Goal: Navigation & Orientation: Find specific page/section

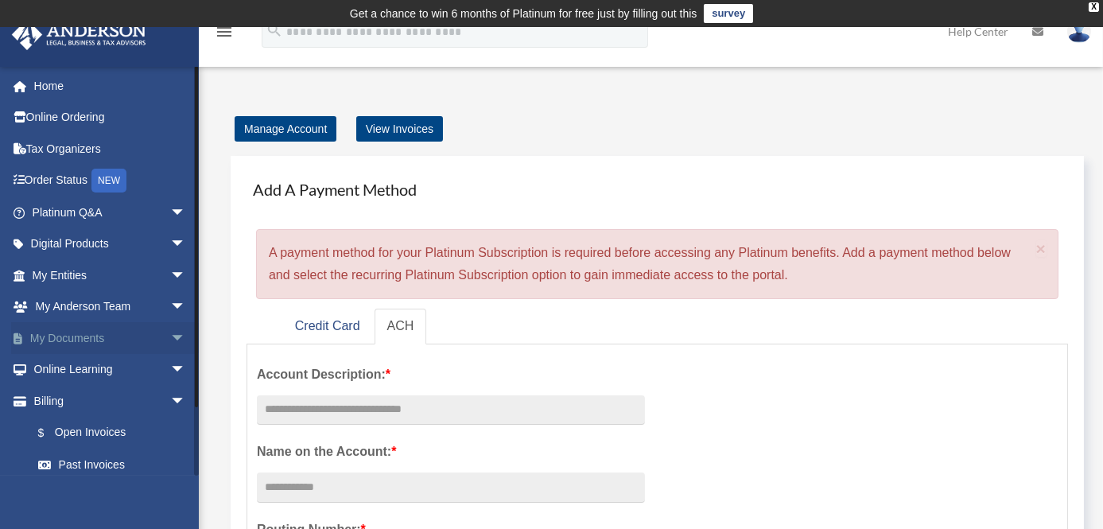
click at [114, 332] on link "My Documents arrow_drop_down" at bounding box center [110, 338] width 199 height 32
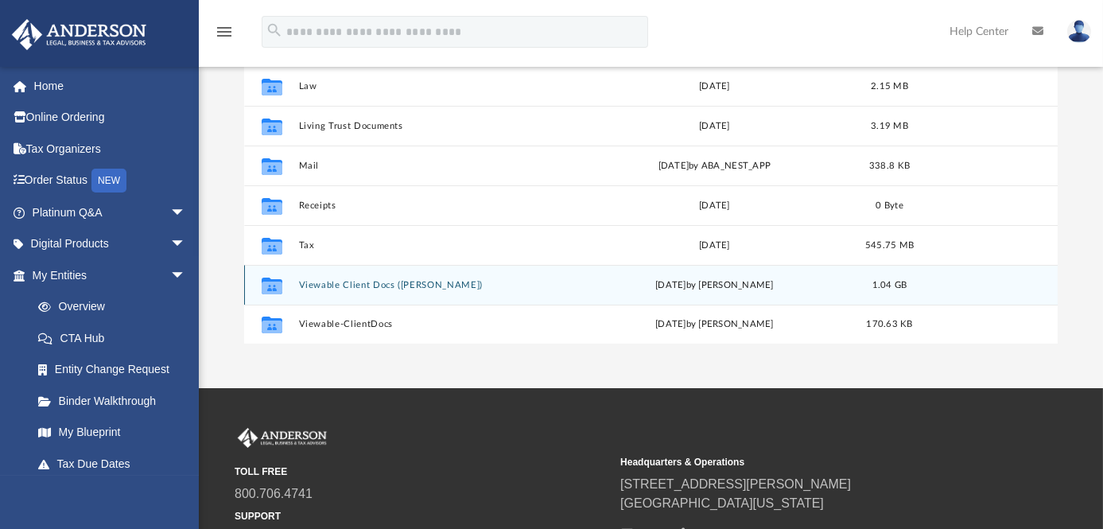
scroll to position [289, 0]
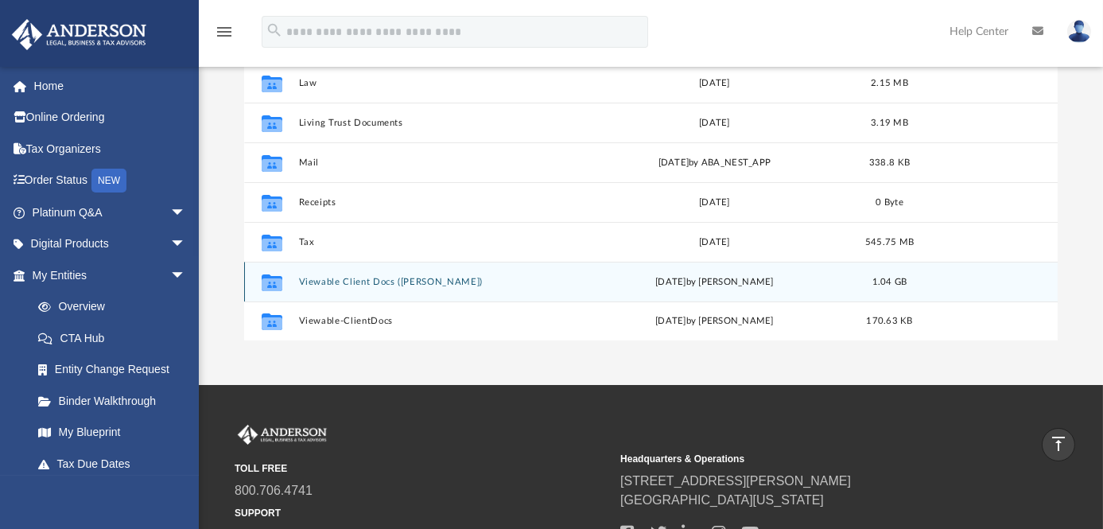
click at [430, 277] on button "Viewable Client Docs (David Corbin)" at bounding box center [434, 282] width 273 height 10
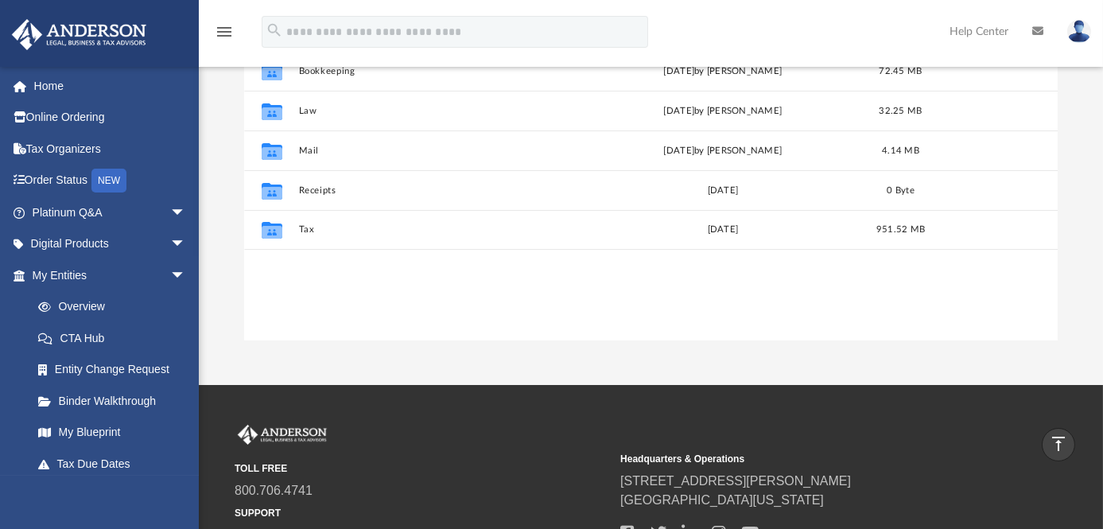
scroll to position [216, 0]
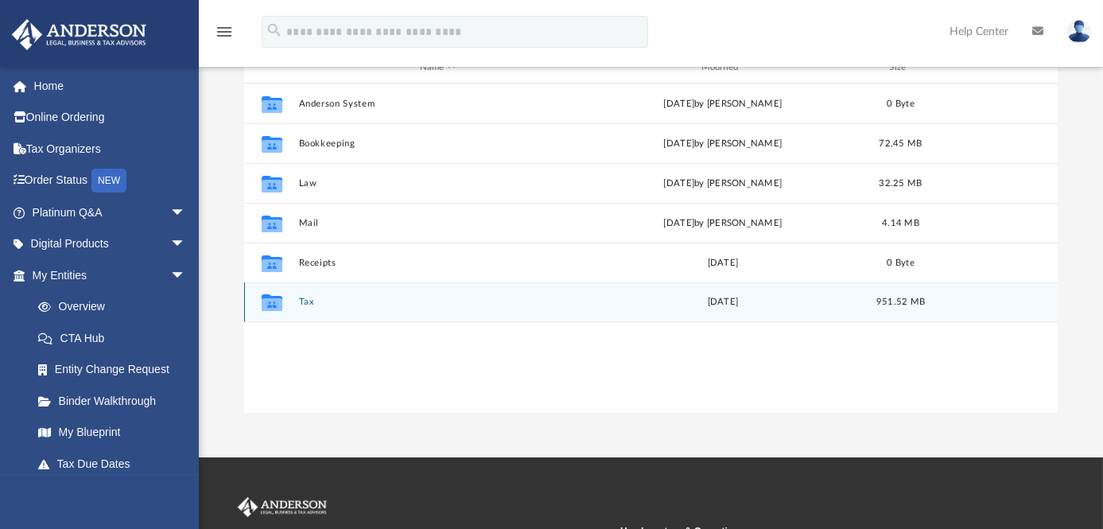
click at [324, 297] on button "Tax" at bounding box center [437, 302] width 278 height 10
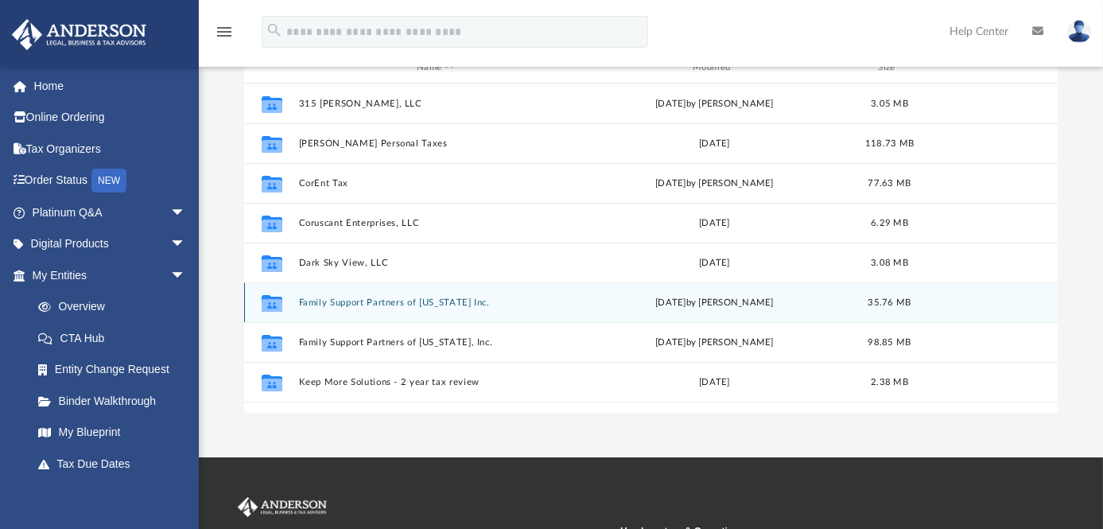
click at [392, 297] on button "Family Support Partners of Virginia Inc." at bounding box center [434, 302] width 273 height 10
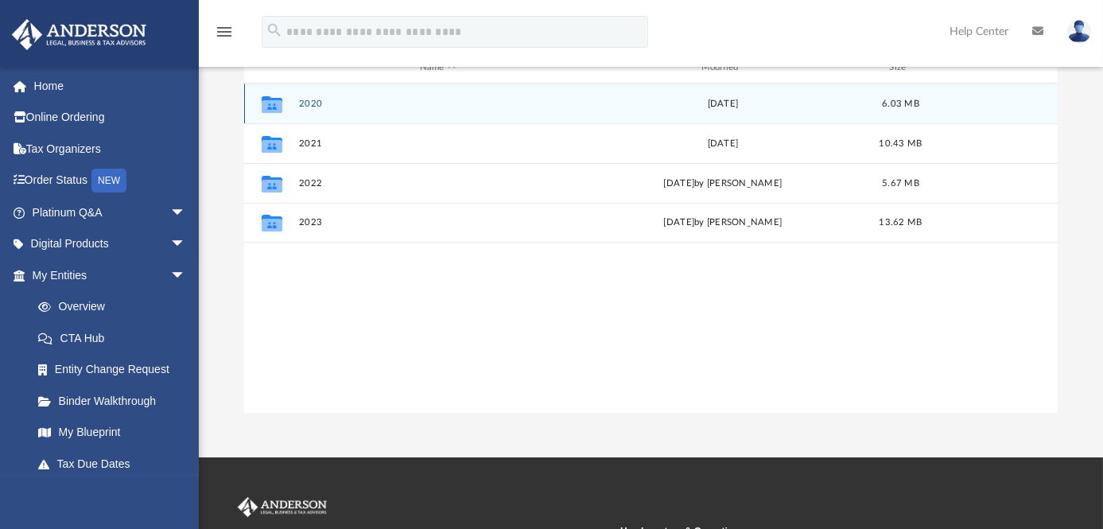
scroll to position [144, 0]
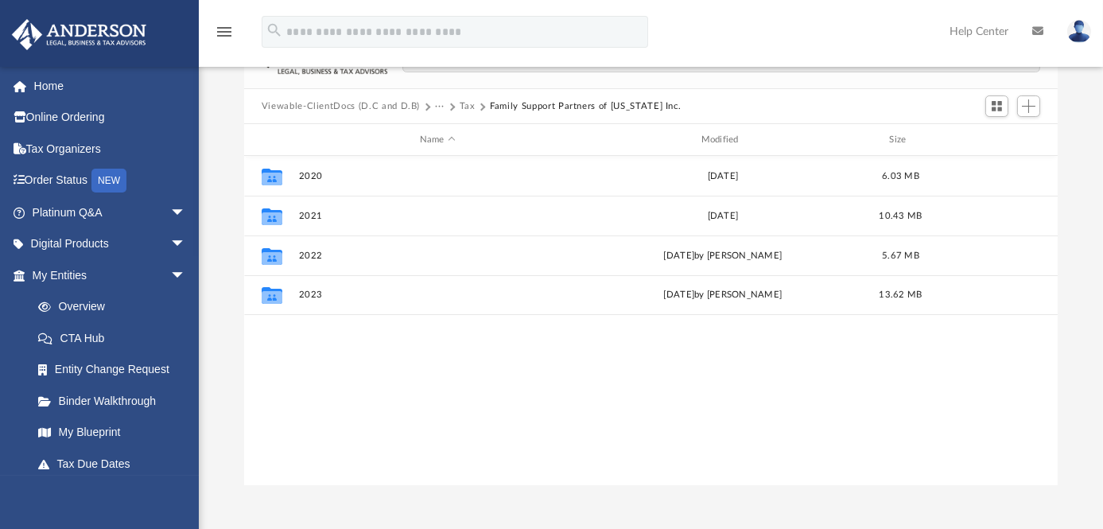
click at [465, 104] on button "Tax" at bounding box center [468, 106] width 16 height 14
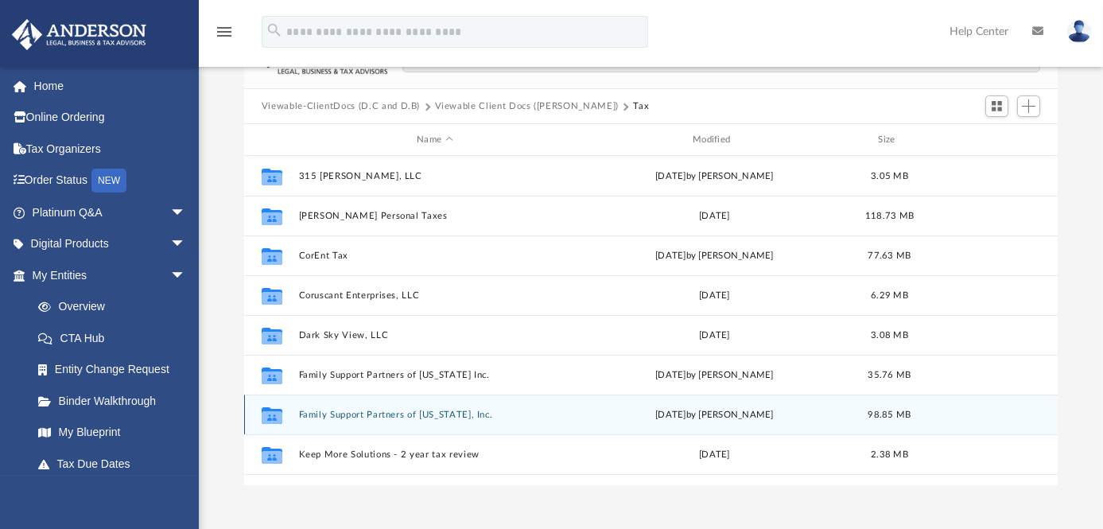
click at [396, 414] on button "Family Support Partners of Virginia, Inc." at bounding box center [434, 415] width 273 height 10
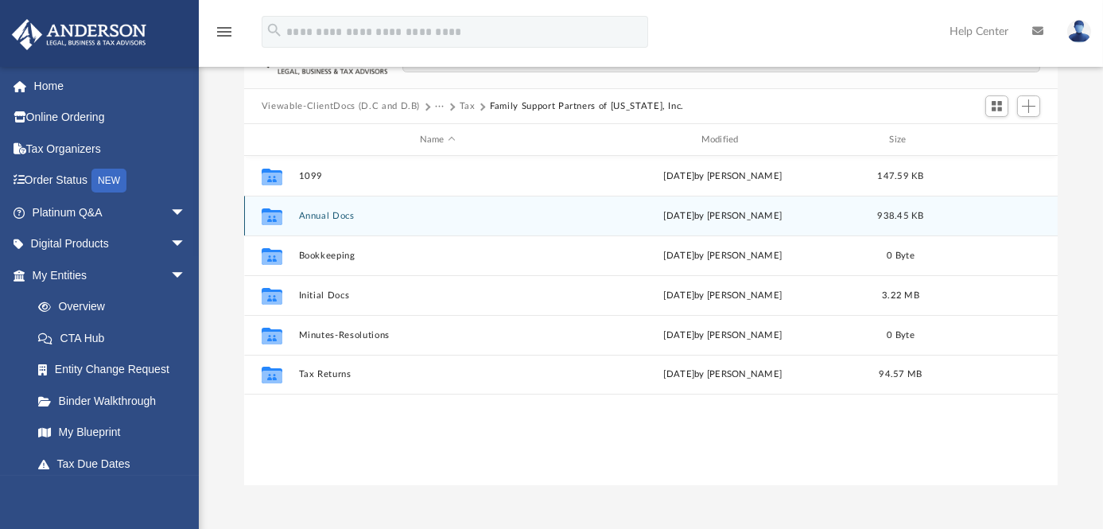
click at [387, 205] on div "Collaborated Folder Annual Docs Fri Sep 13 2024 by Brenda Baldwin 938.45 KB" at bounding box center [651, 216] width 814 height 40
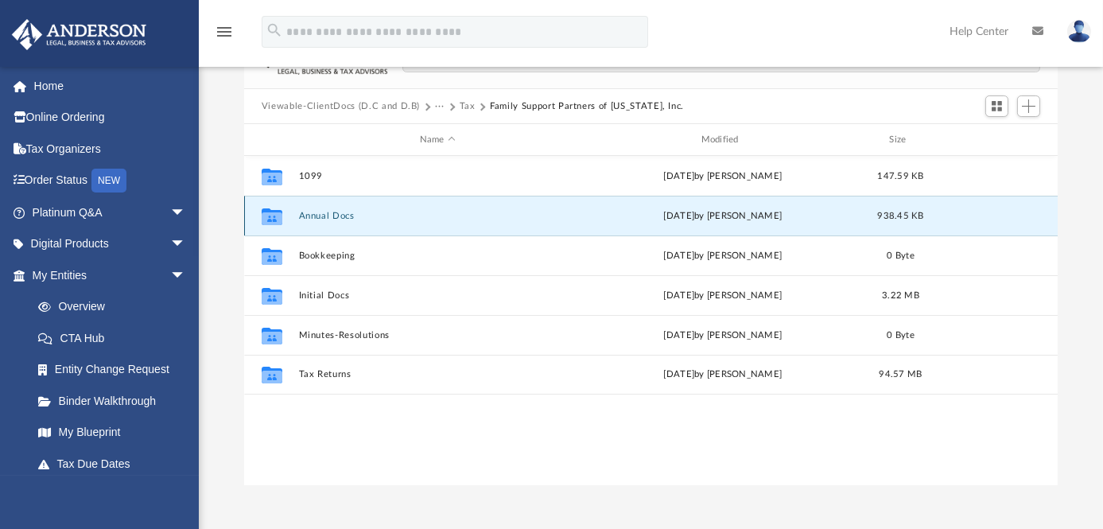
click at [387, 205] on div "Collaborated Folder Annual Docs Fri Sep 13 2024 by Brenda Baldwin 938.45 KB" at bounding box center [651, 216] width 814 height 40
click at [321, 217] on button "Annual Docs" at bounding box center [437, 216] width 278 height 10
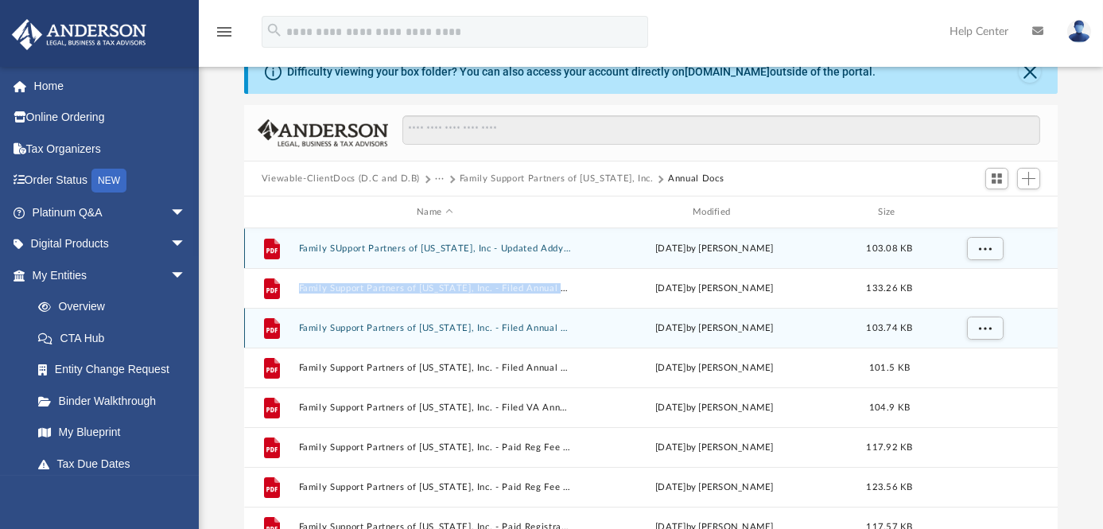
scroll to position [28, 0]
